Goal: Information Seeking & Learning: Learn about a topic

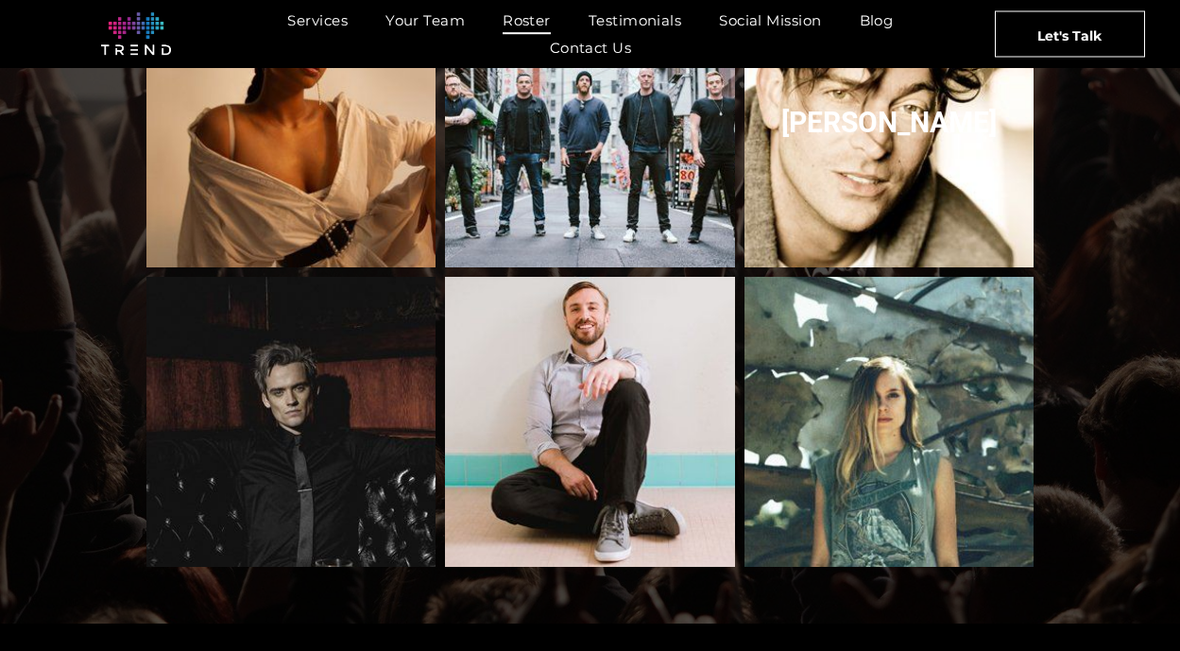
scroll to position [2144, 0]
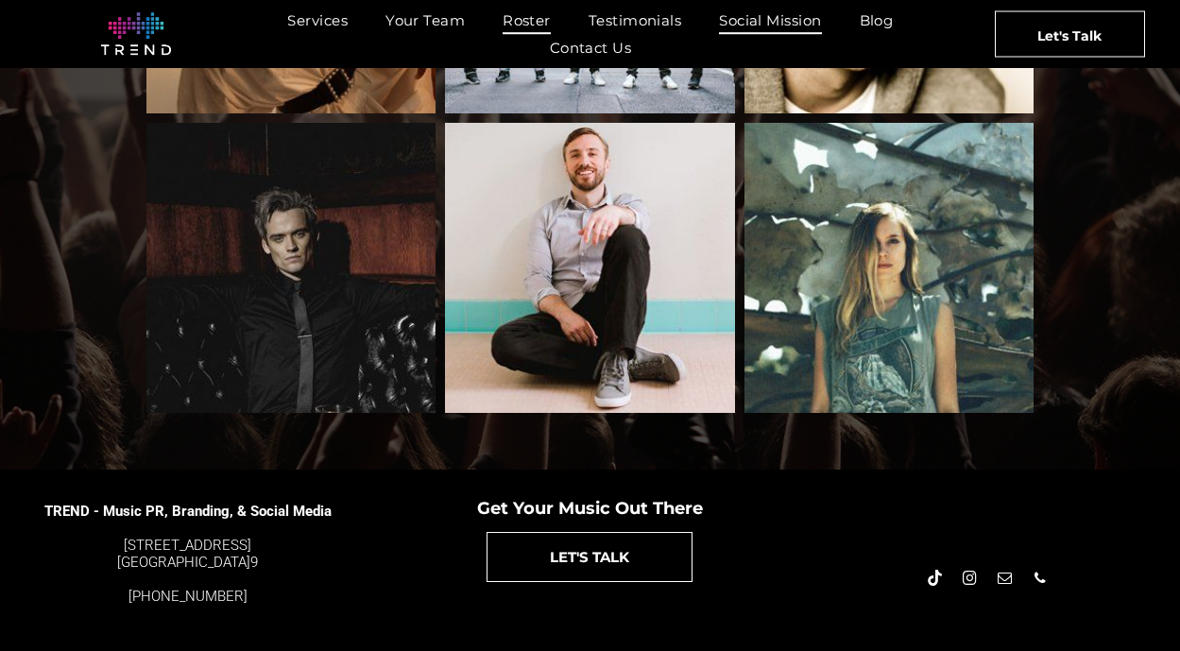
click at [785, 21] on span "Social Mission" at bounding box center [770, 20] width 102 height 27
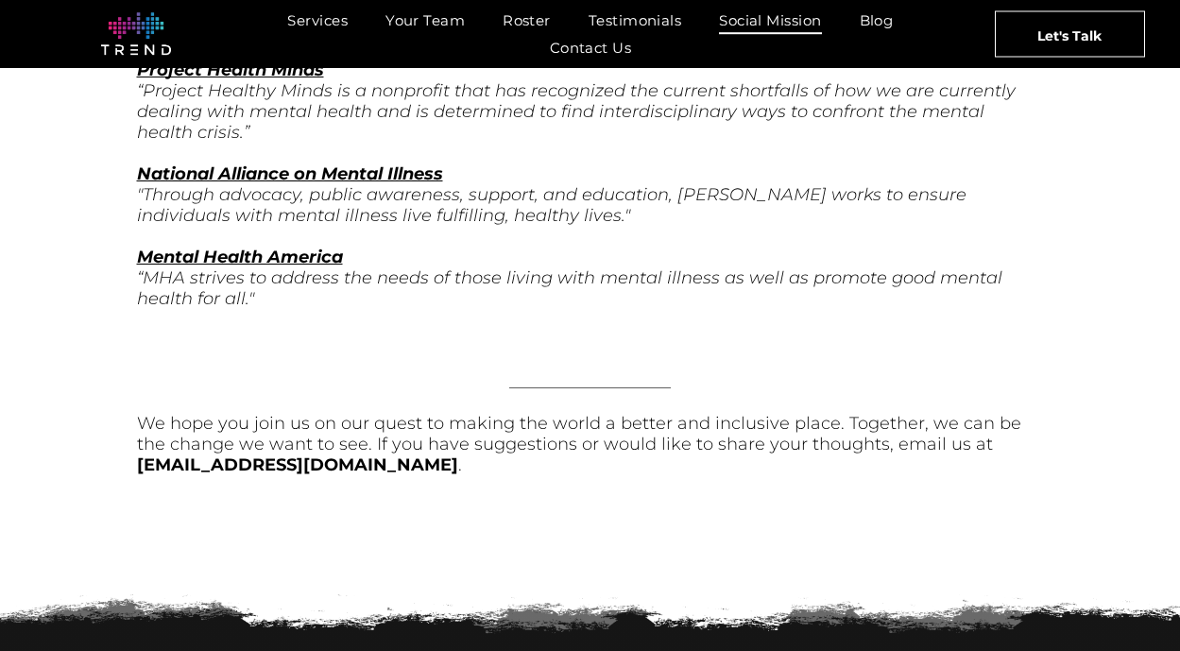
scroll to position [6546, 0]
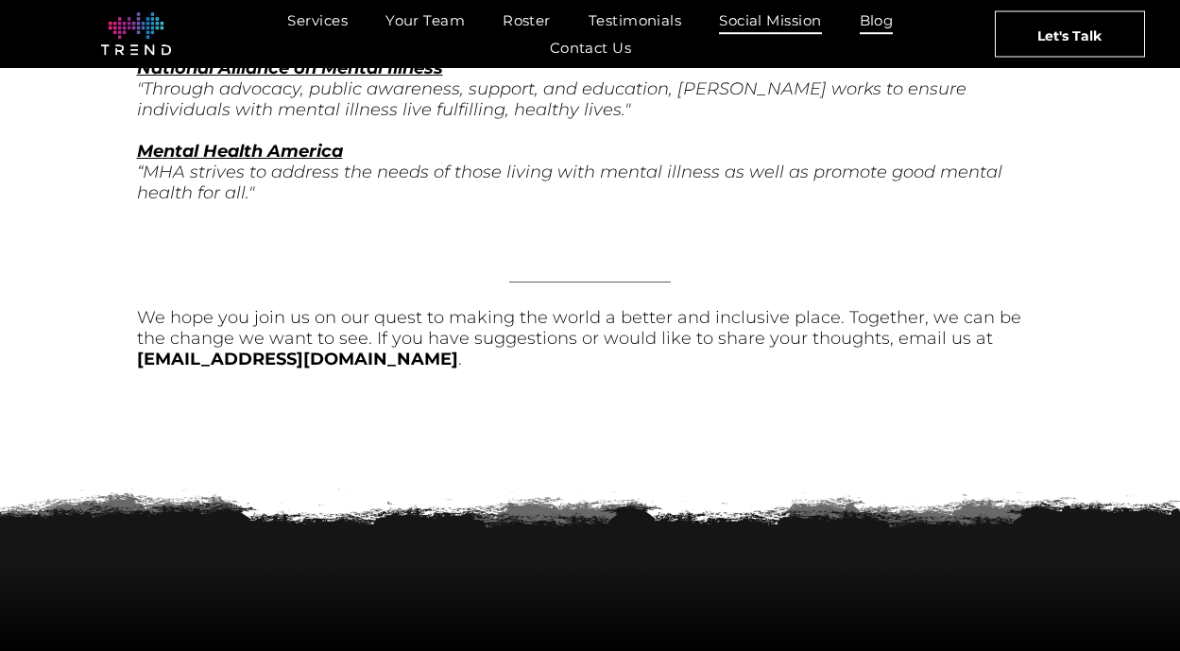
click at [892, 23] on span "Blog" at bounding box center [876, 20] width 34 height 27
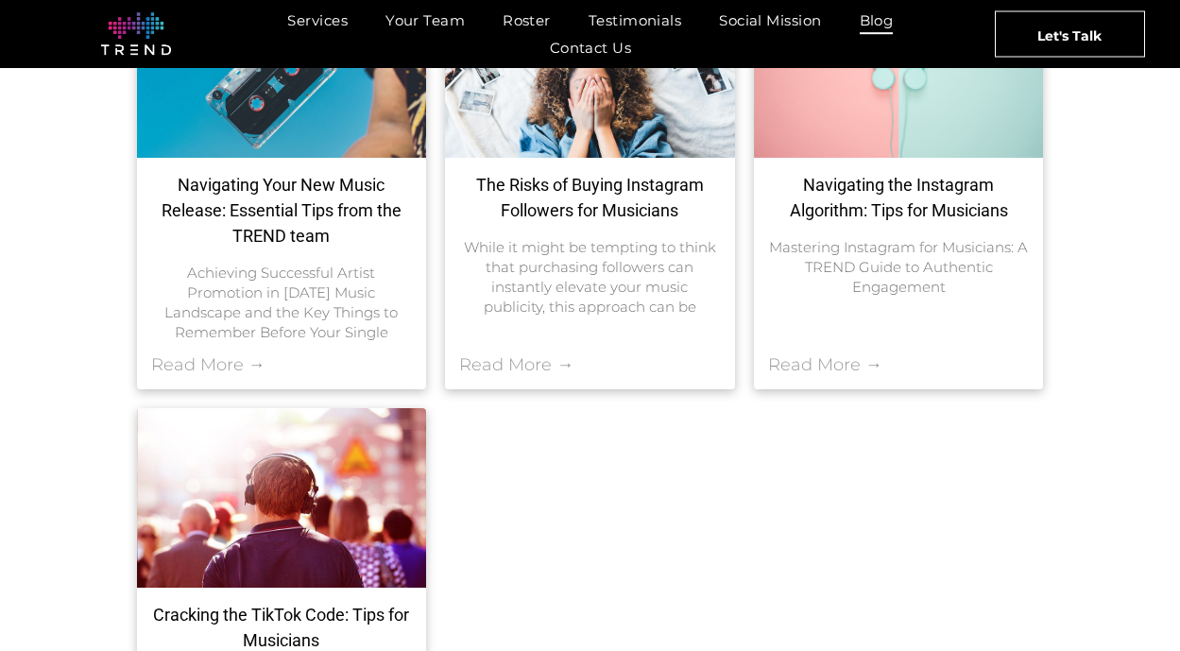
scroll to position [943, 0]
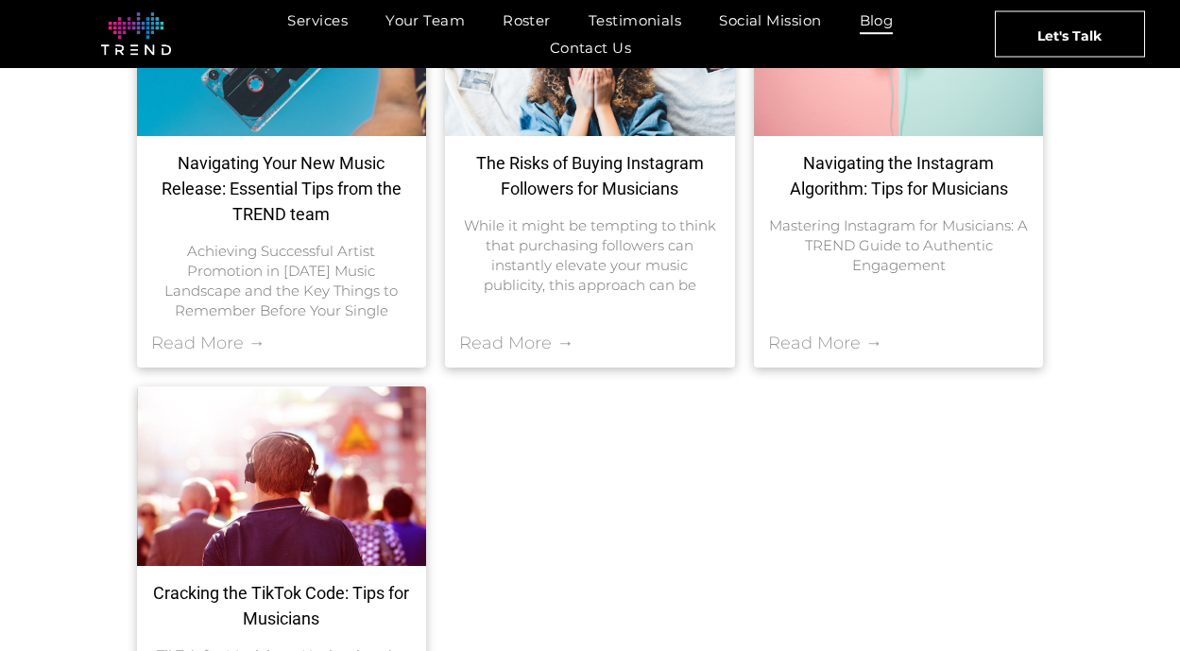
click at [352, 340] on div "Read More →" at bounding box center [282, 349] width 290 height 35
click at [250, 340] on link "Read More →" at bounding box center [208, 342] width 114 height 21
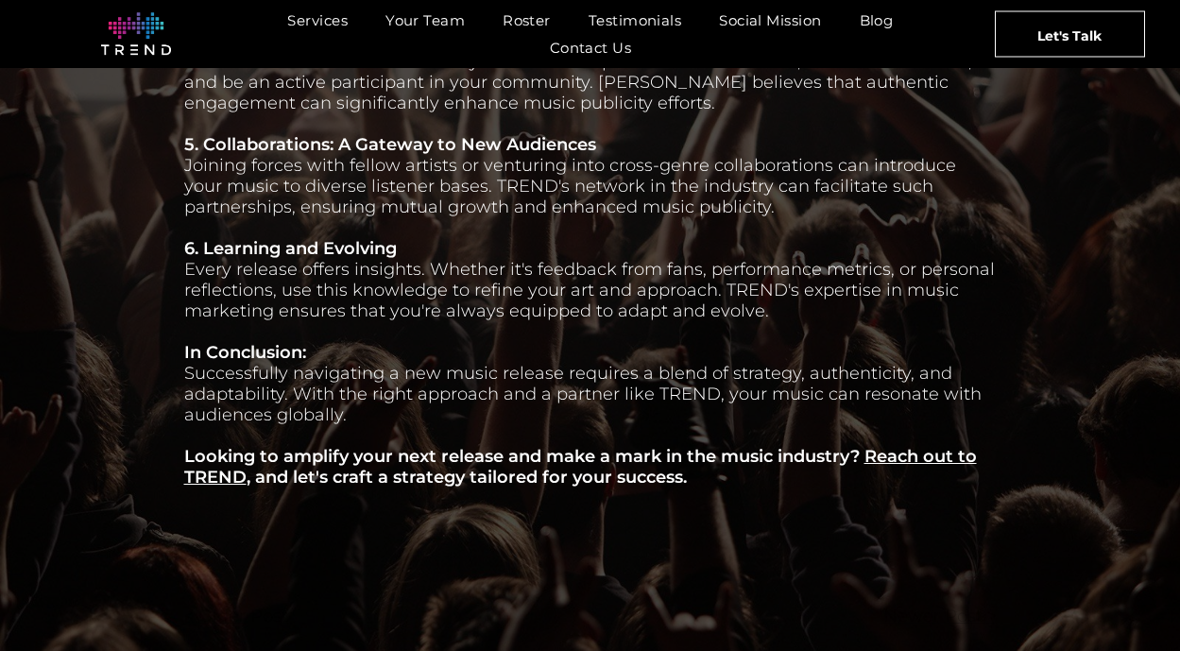
scroll to position [1297, 0]
click at [318, 25] on span "Services" at bounding box center [317, 20] width 60 height 27
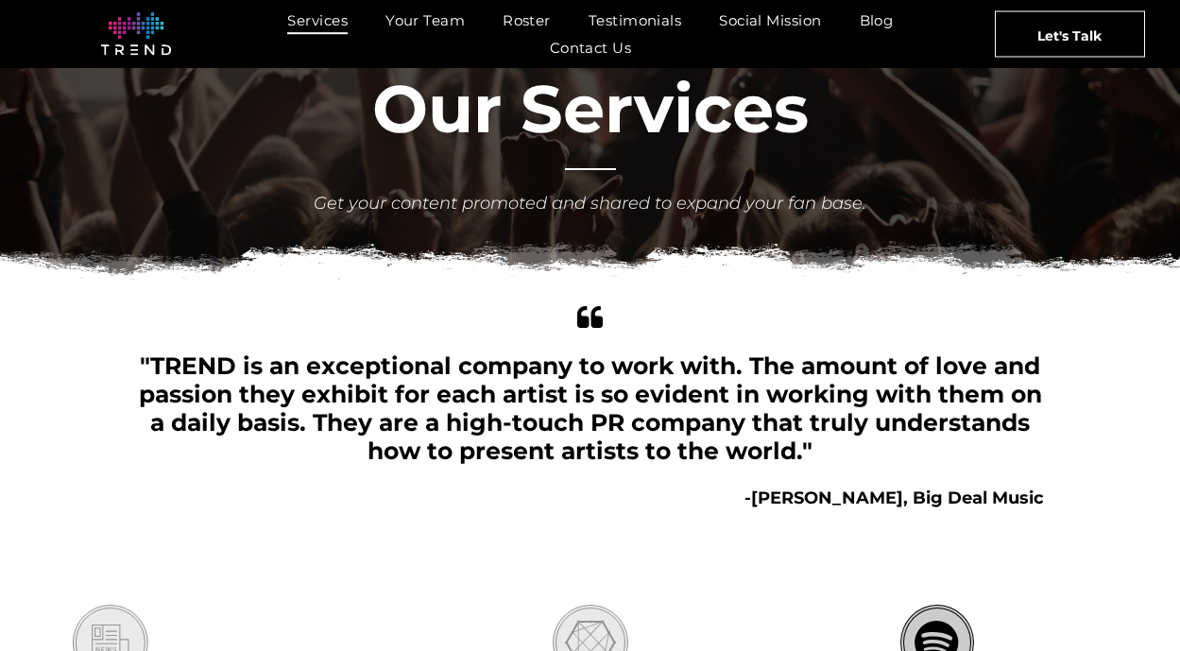
scroll to position [506, 0]
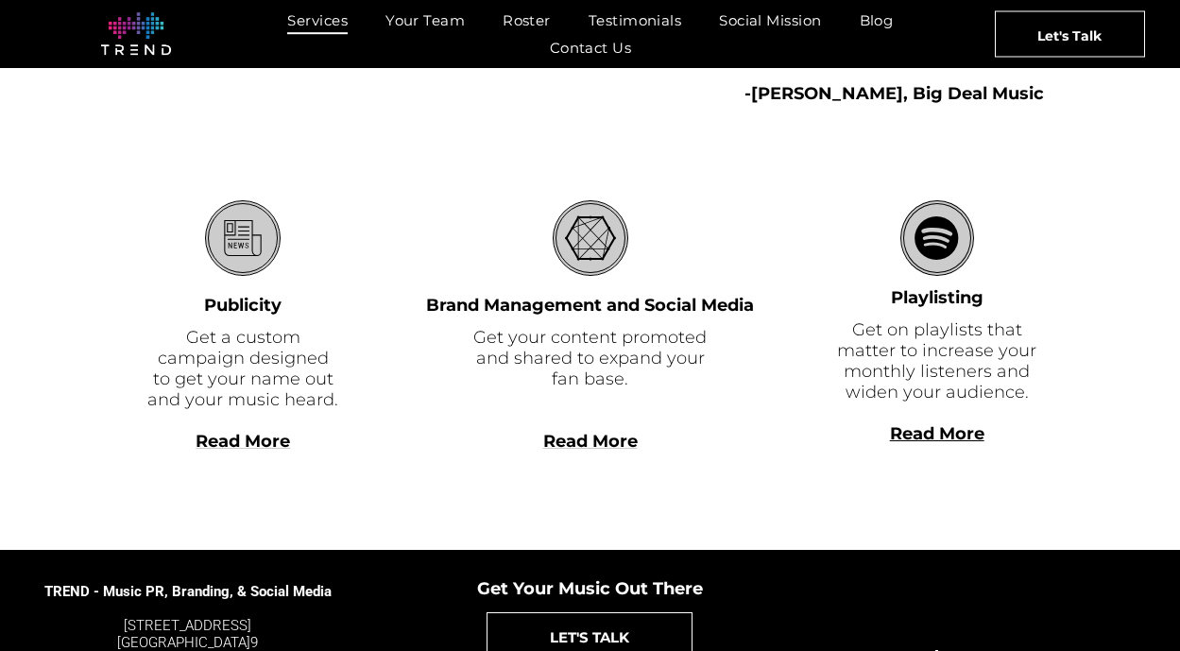
click at [593, 436] on span "Read More" at bounding box center [590, 441] width 94 height 21
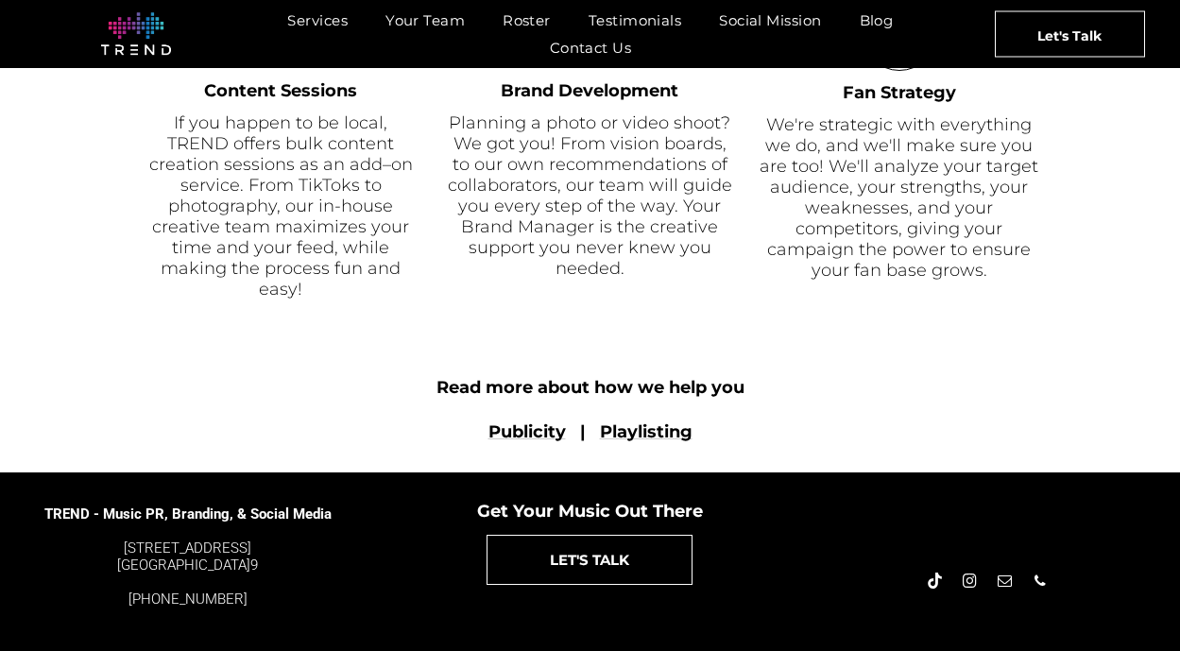
scroll to position [1402, 0]
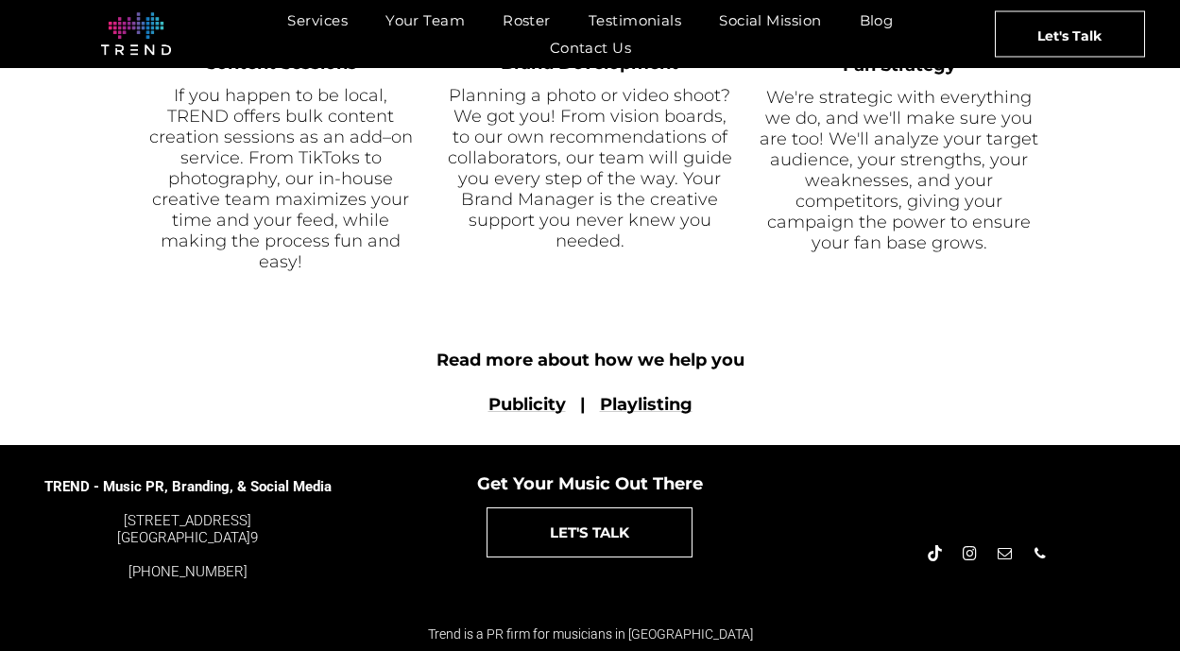
click at [637, 409] on font "Playlisting" at bounding box center [646, 404] width 93 height 21
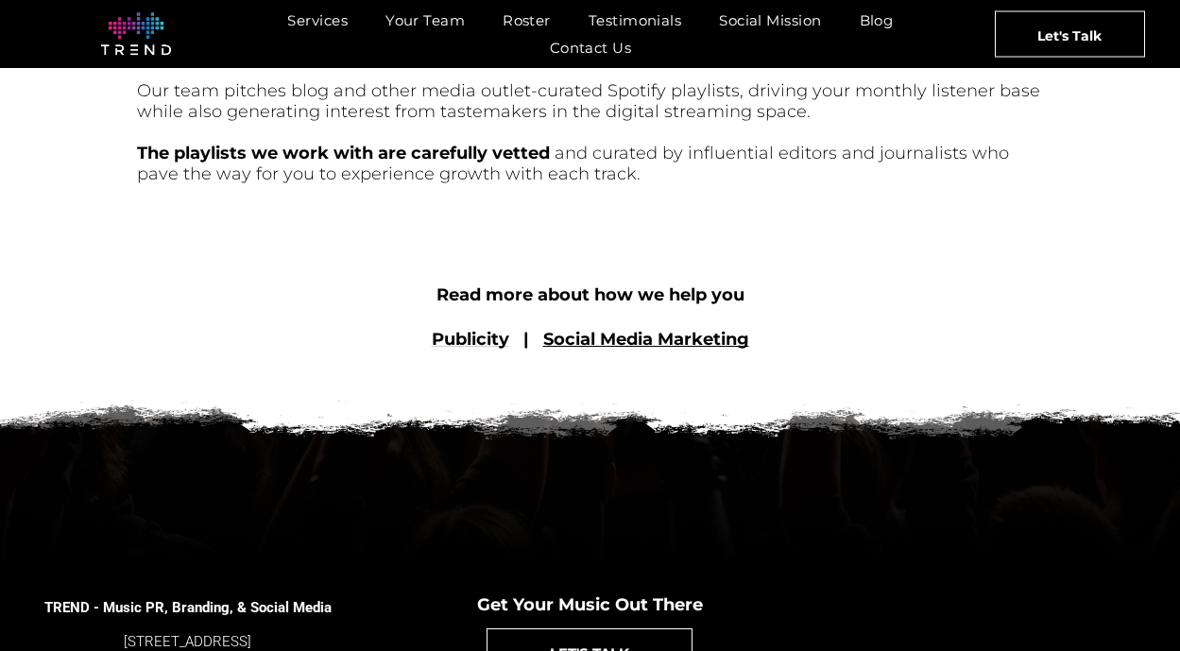
scroll to position [900, 0]
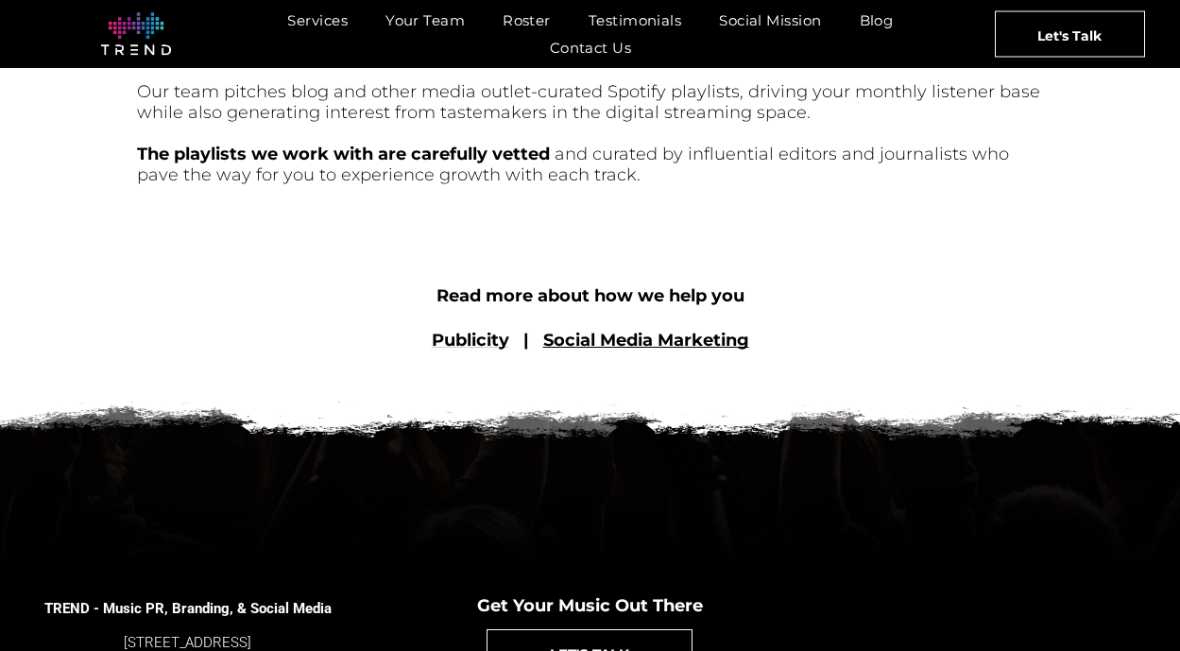
click at [474, 341] on font "Publicity" at bounding box center [470, 340] width 77 height 21
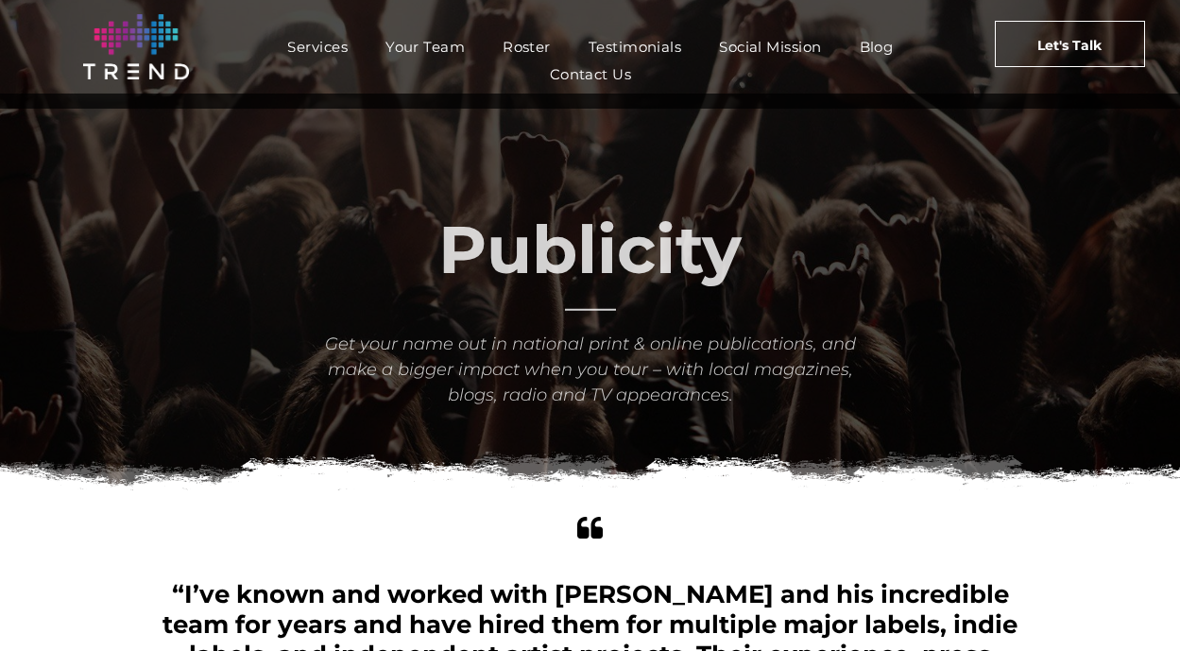
scroll to position [714, 0]
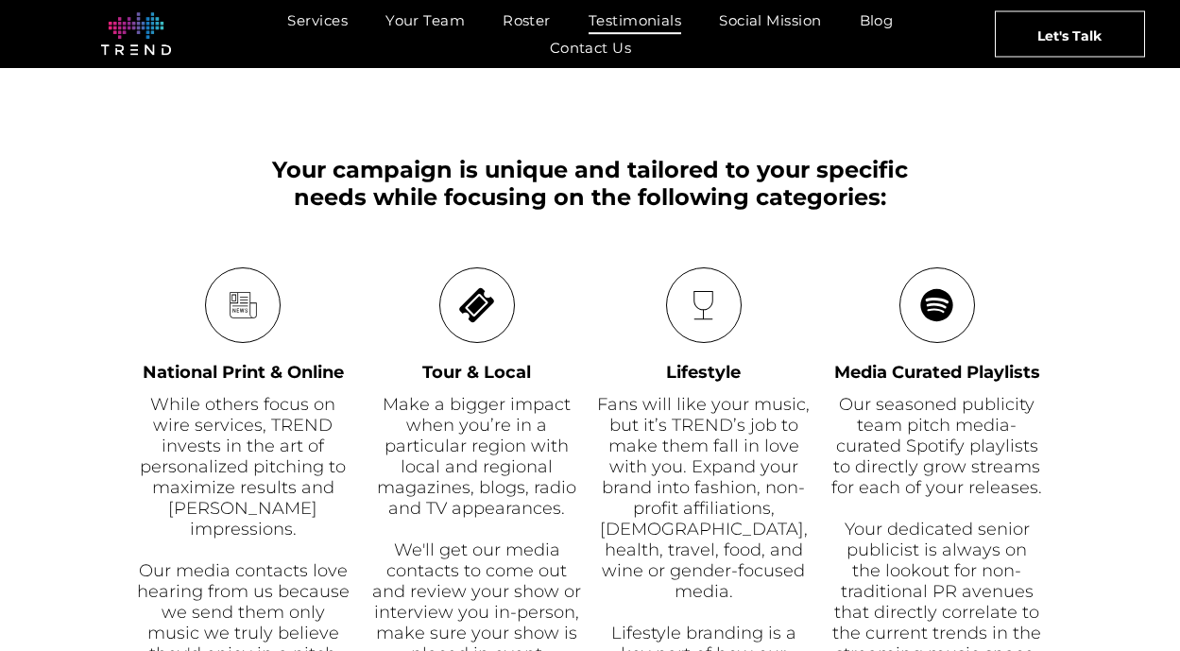
click at [631, 23] on span "Testimonials" at bounding box center [634, 20] width 93 height 27
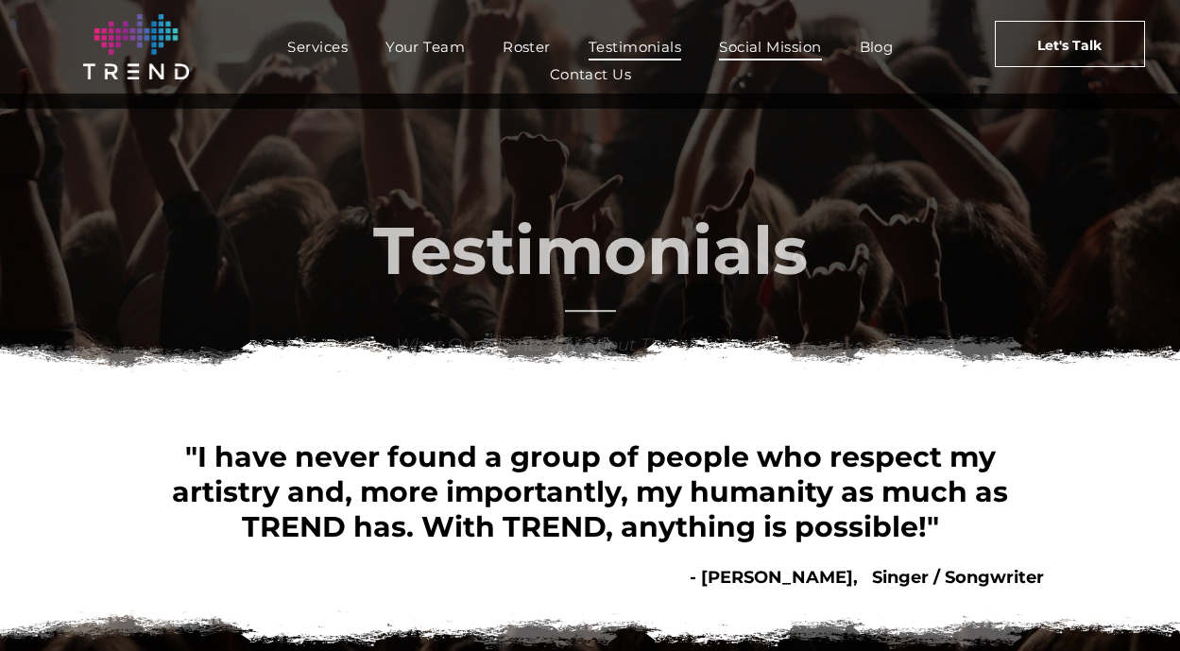
click at [766, 53] on span "Social Mission" at bounding box center [770, 46] width 102 height 27
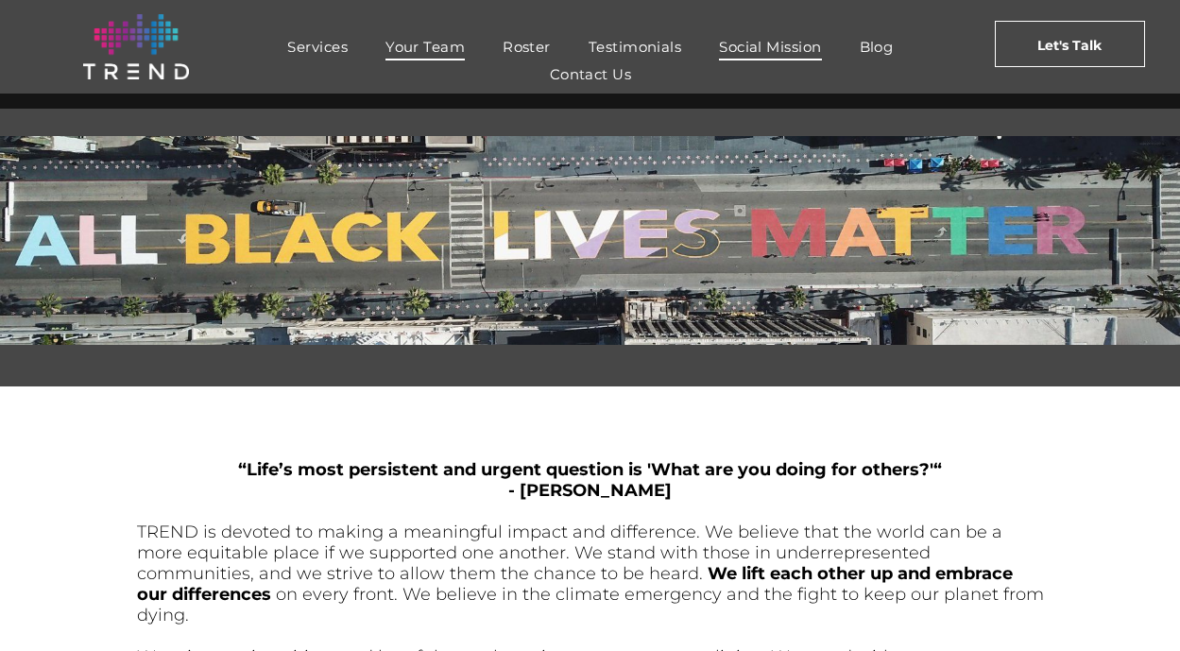
click at [453, 54] on span "Your Team" at bounding box center [424, 46] width 79 height 27
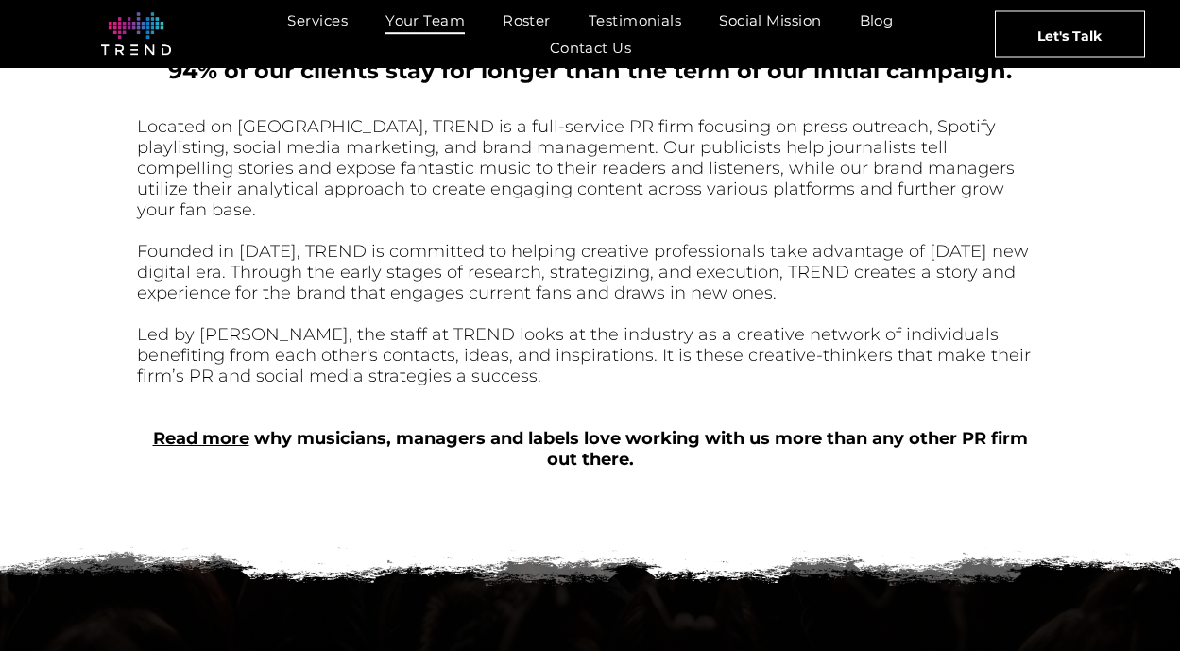
scroll to position [707, 0]
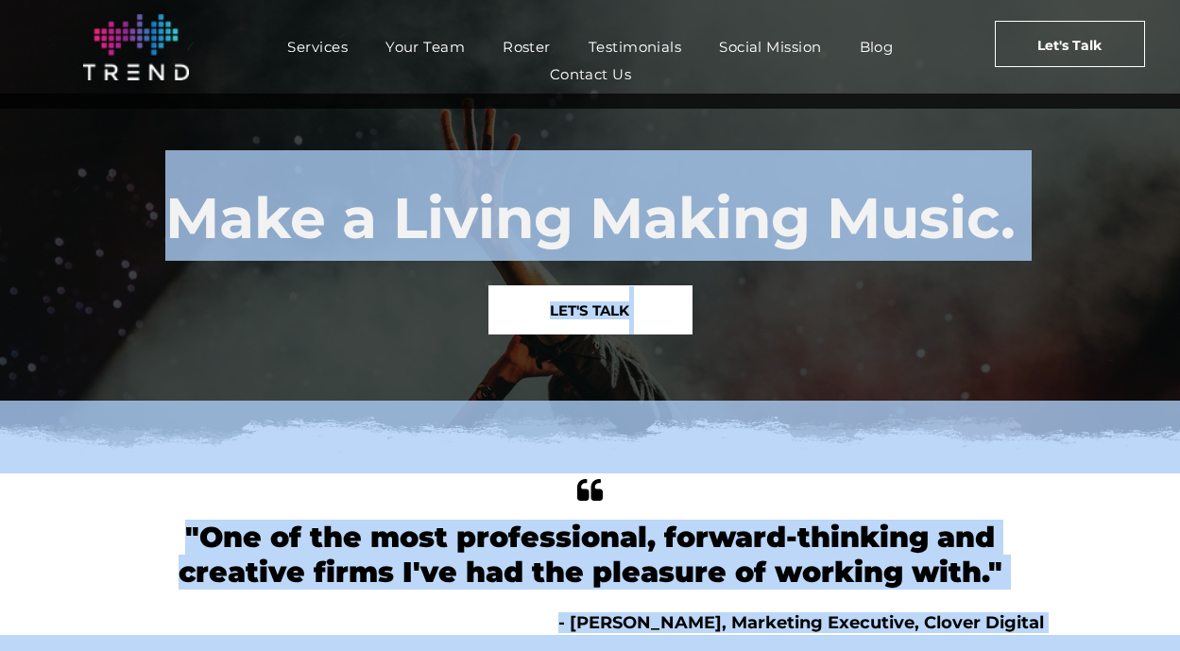
copy div "Make a Living Making Music. LET'S TALK home "One of the most professional, forw…"
drag, startPoint x: 413, startPoint y: 387, endPoint x: 416, endPoint y: -109, distance: 495.8
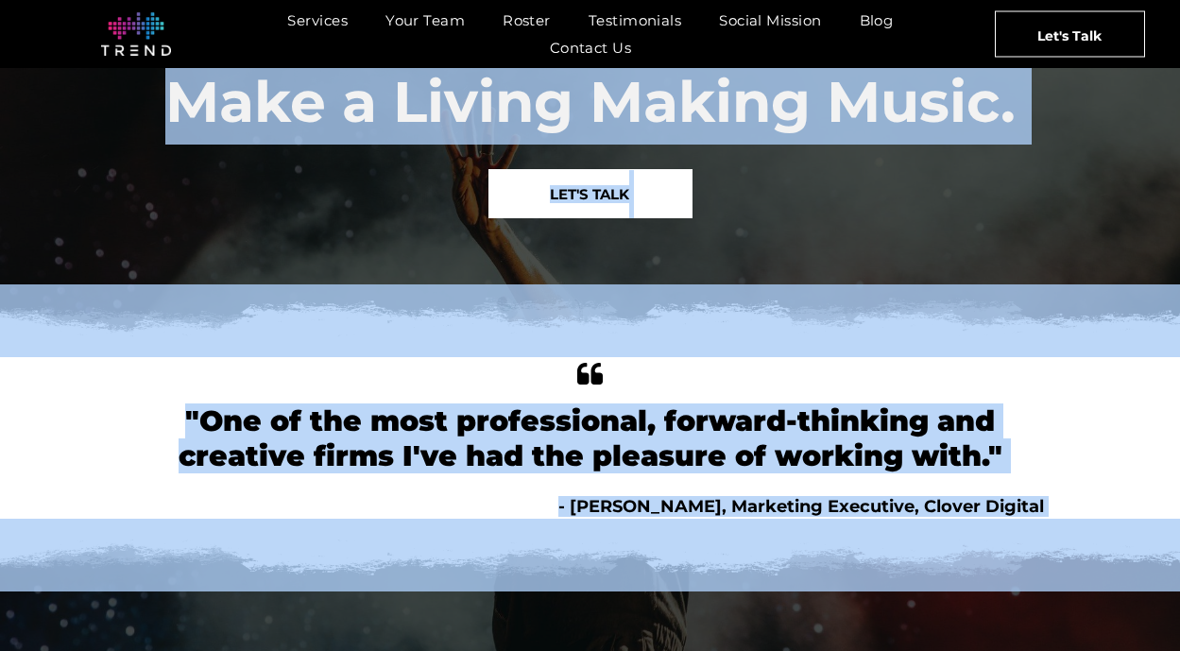
click at [612, 442] on font ""One of the most professional, forward-thinking and creative firms I've had the…" at bounding box center [590, 438] width 824 height 70
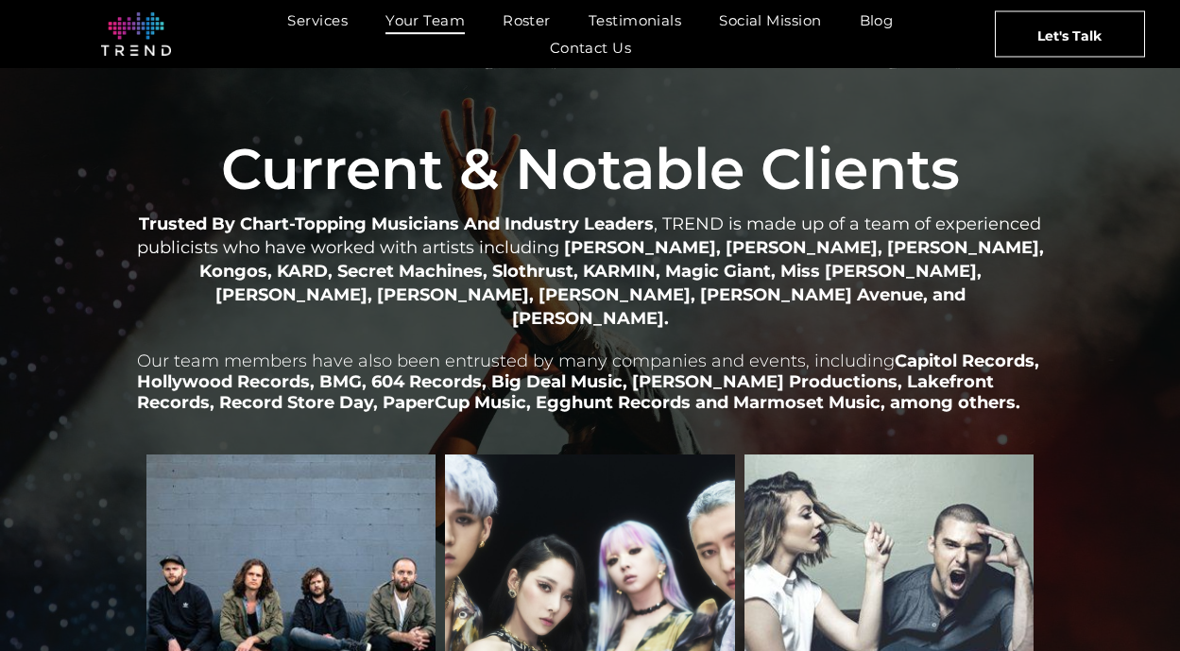
scroll to position [1910, 0]
